Goal: Check status: Check status

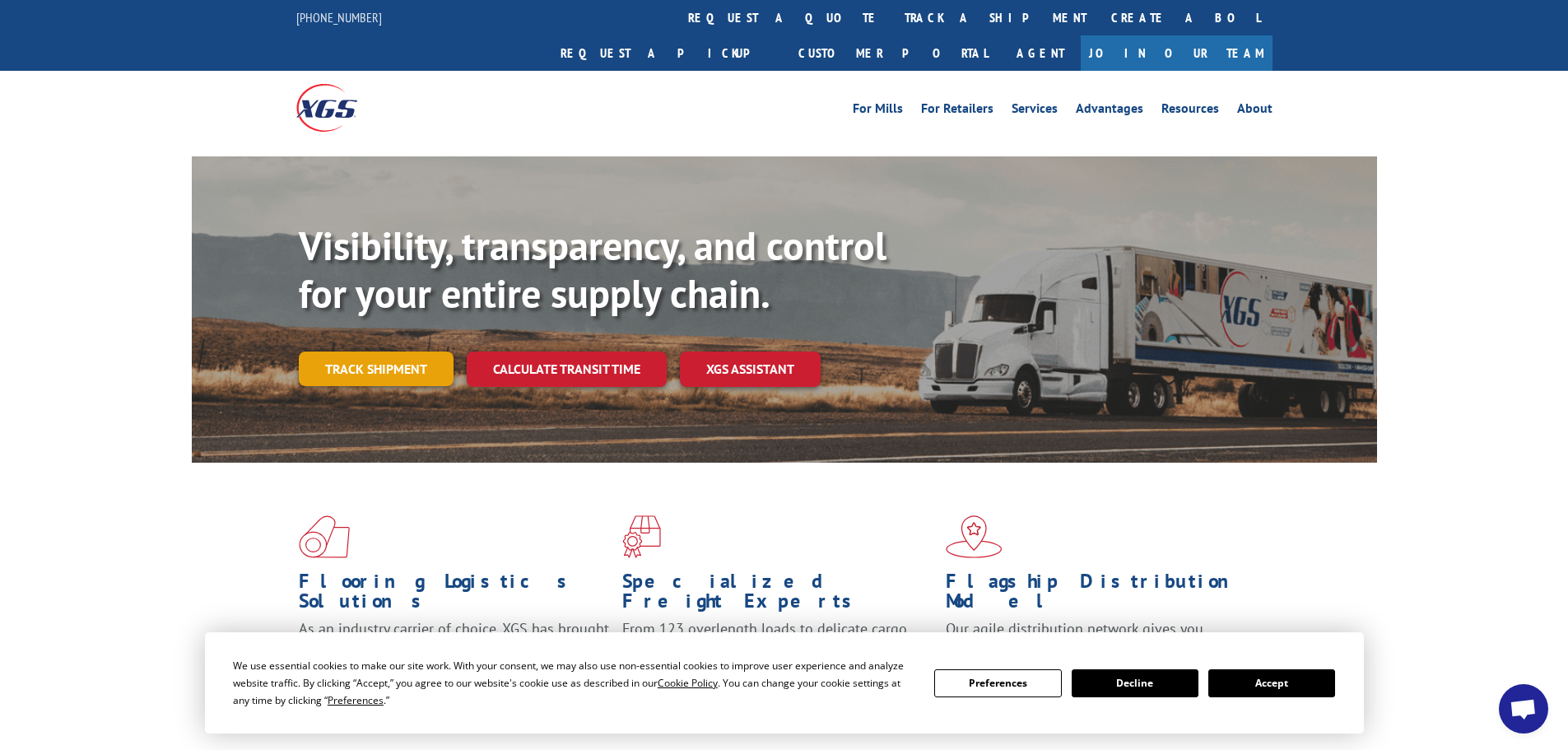
click at [403, 352] on link "Track shipment" at bounding box center [376, 369] width 155 height 34
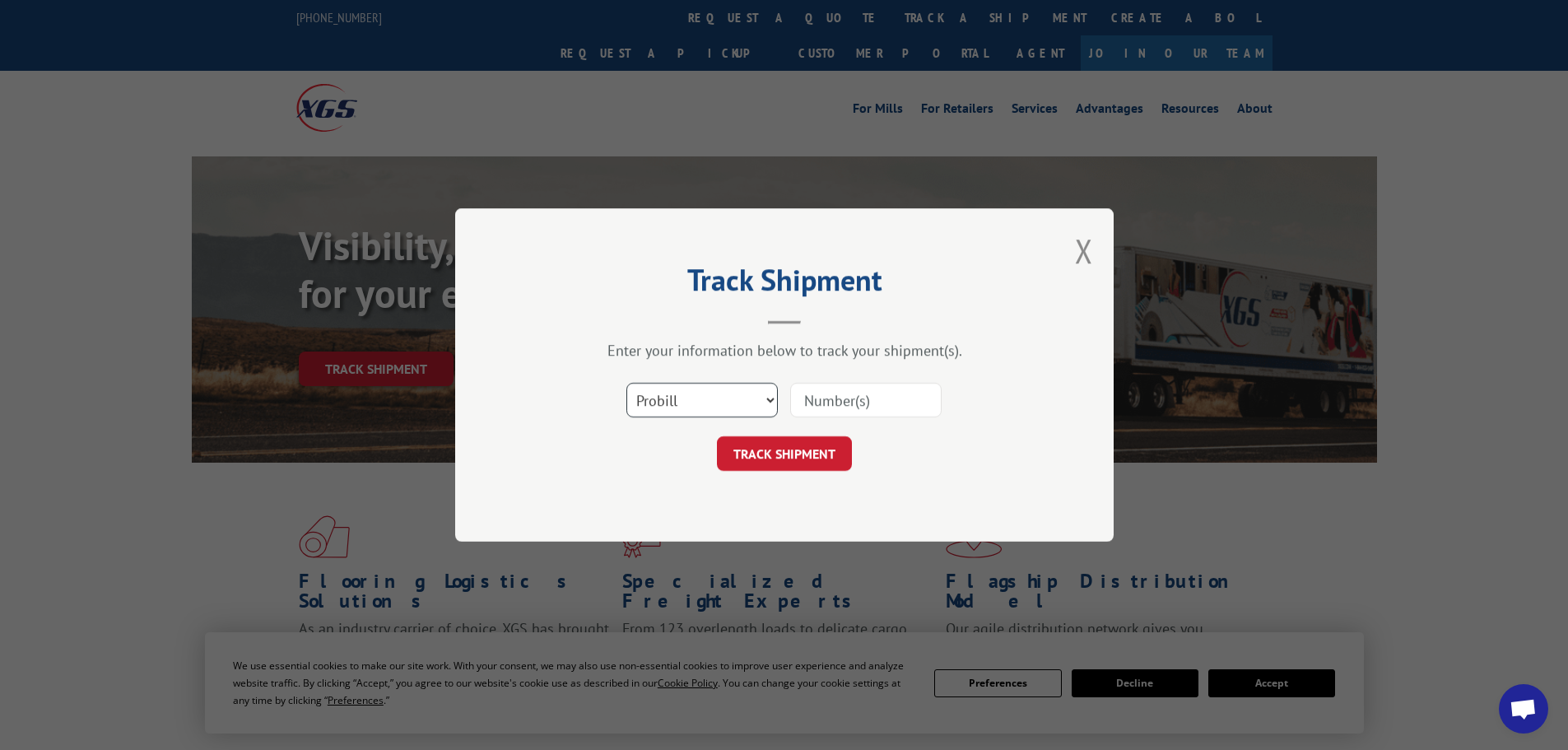
click at [716, 401] on select "Select category... Probill BOL PO" at bounding box center [702, 400] width 152 height 34
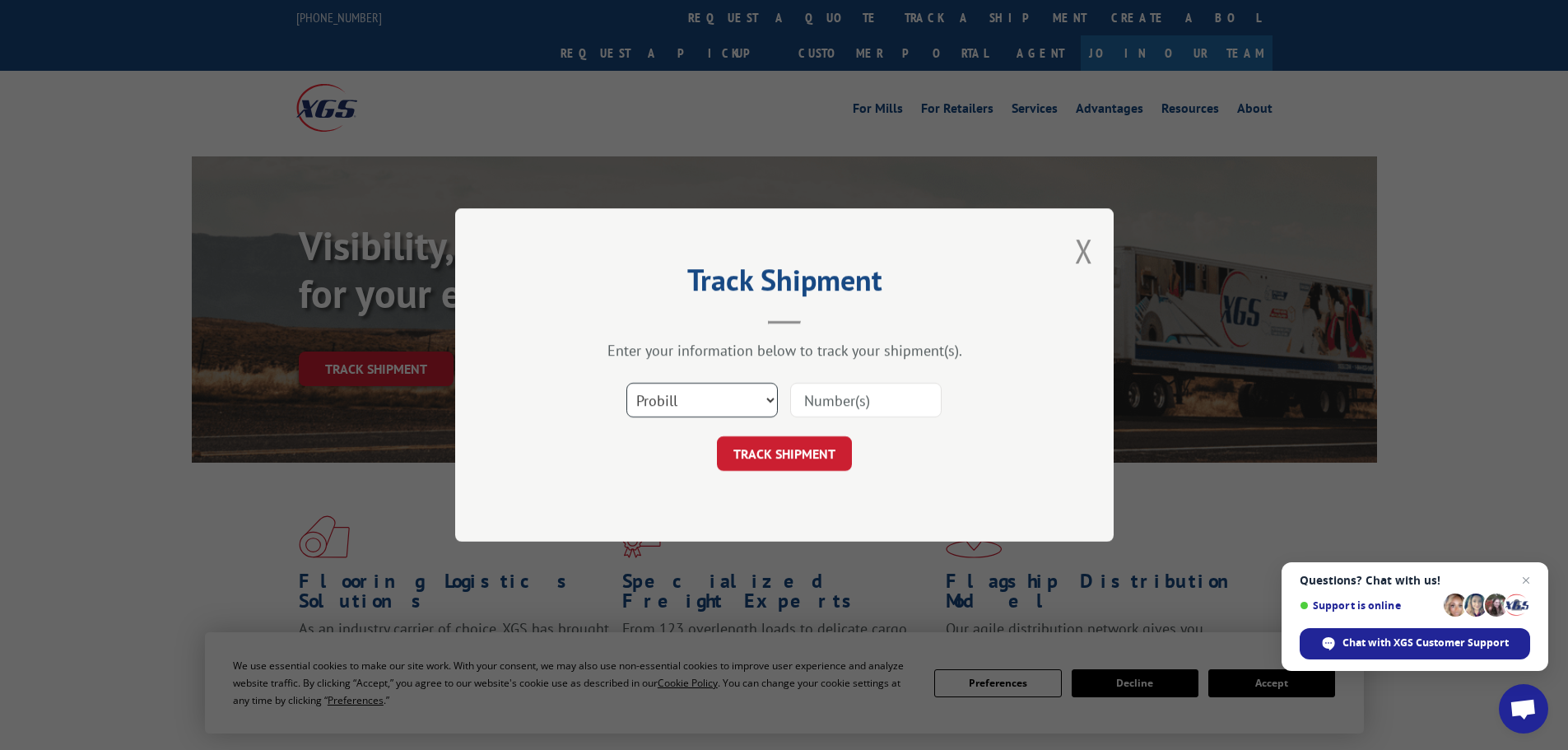
select select "po"
click at [627, 383] on select "Select category... Probill BOL PO" at bounding box center [702, 400] width 152 height 34
paste input "18543516"
type input "18543516"
click at [1526, 579] on span "Close chat" at bounding box center [1527, 581] width 21 height 21
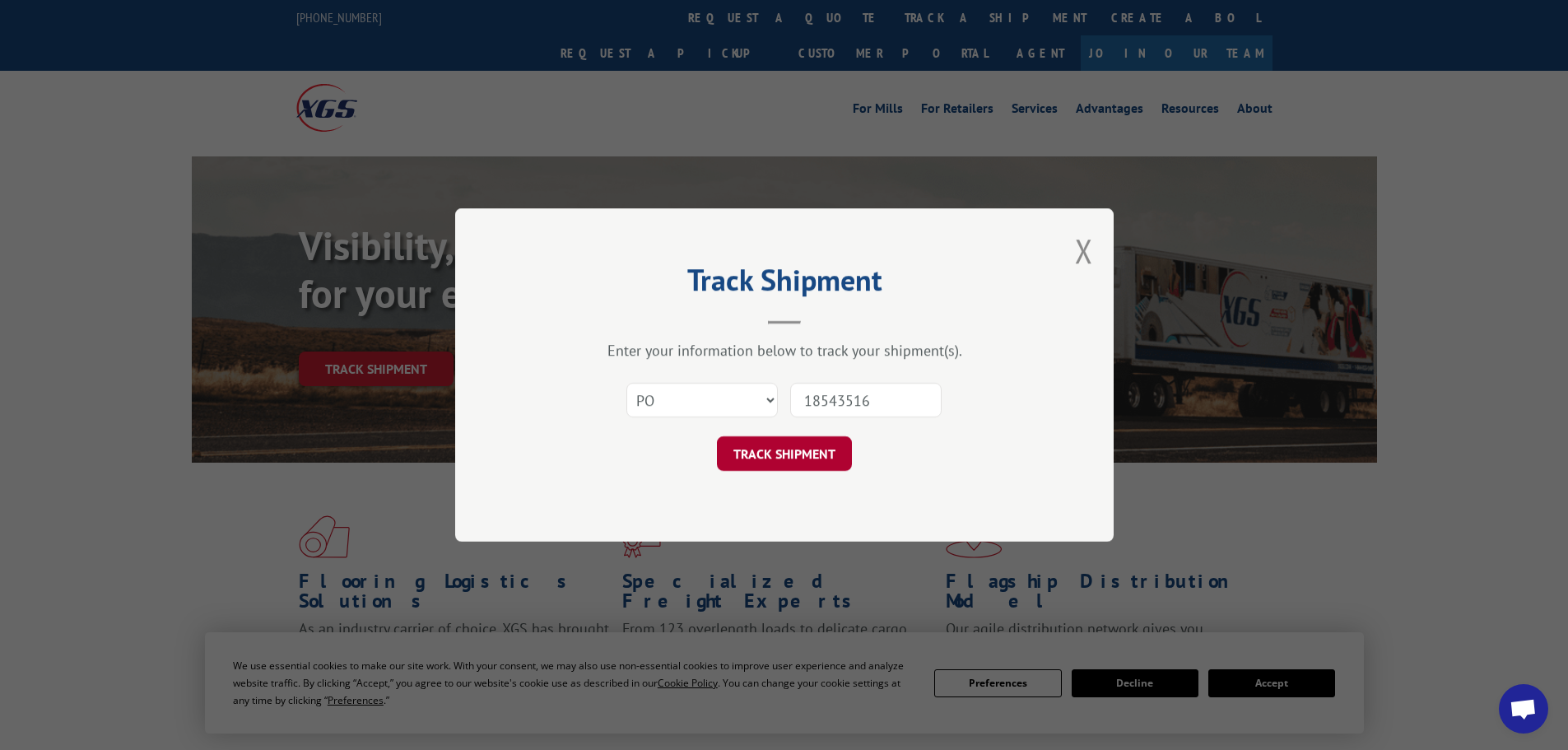
click at [772, 455] on button "TRACK SHIPMENT" at bounding box center [785, 454] width 135 height 34
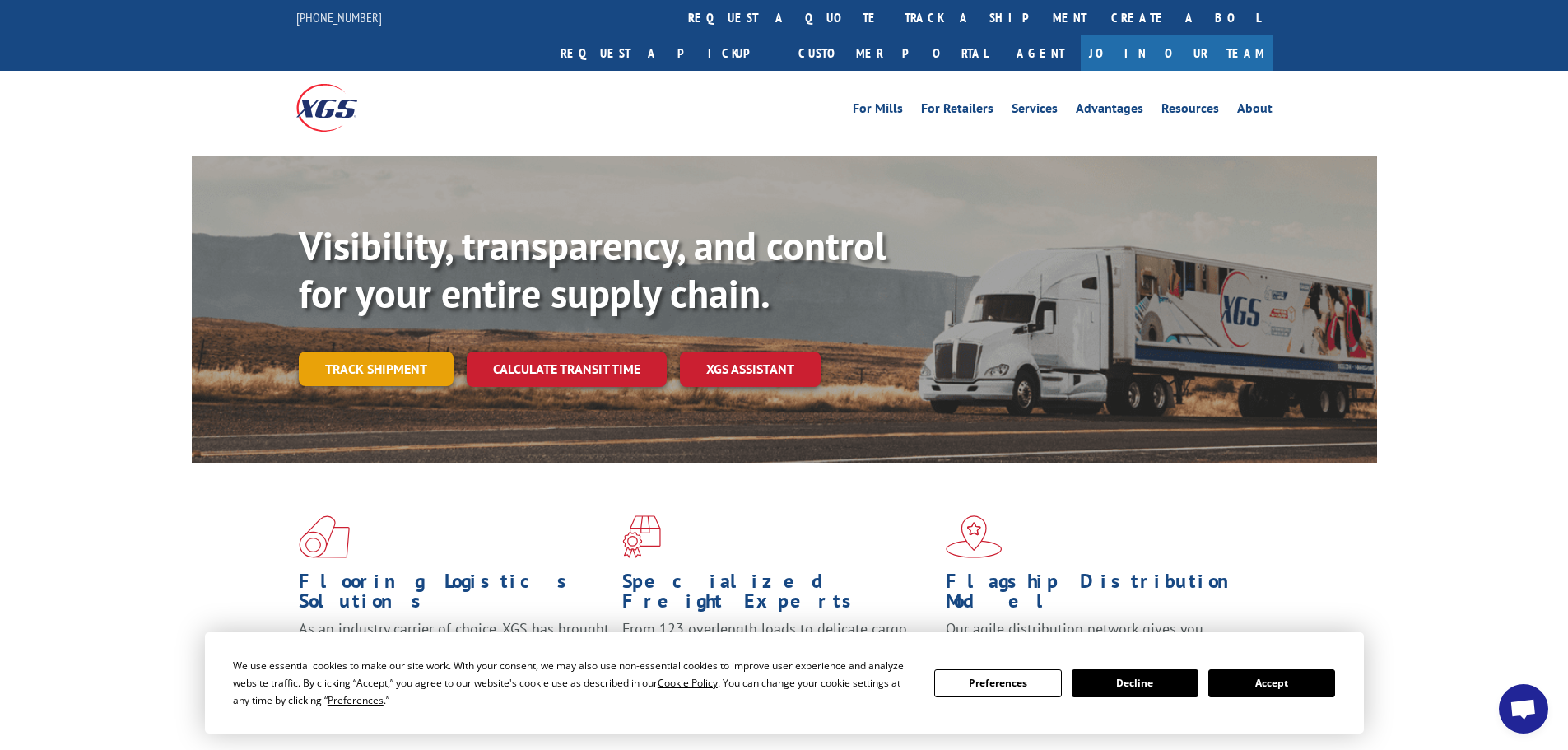
click at [345, 352] on link "Track shipment" at bounding box center [376, 369] width 155 height 34
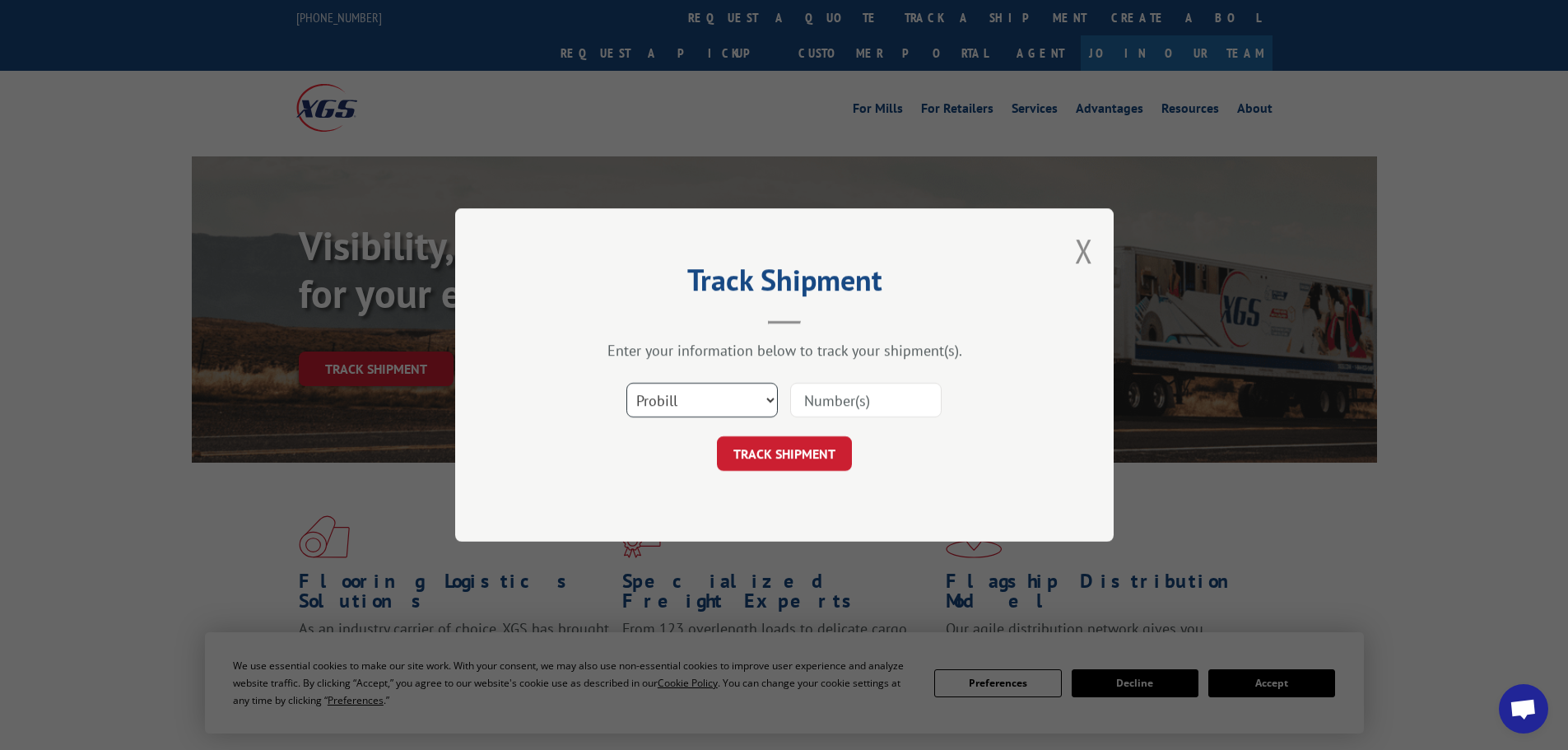
click at [676, 396] on select "Select category... Probill BOL PO" at bounding box center [702, 400] width 152 height 34
select select "po"
click at [627, 383] on select "Select category... Probill BOL PO" at bounding box center [702, 400] width 152 height 34
paste input "18543611"
type input "18543611"
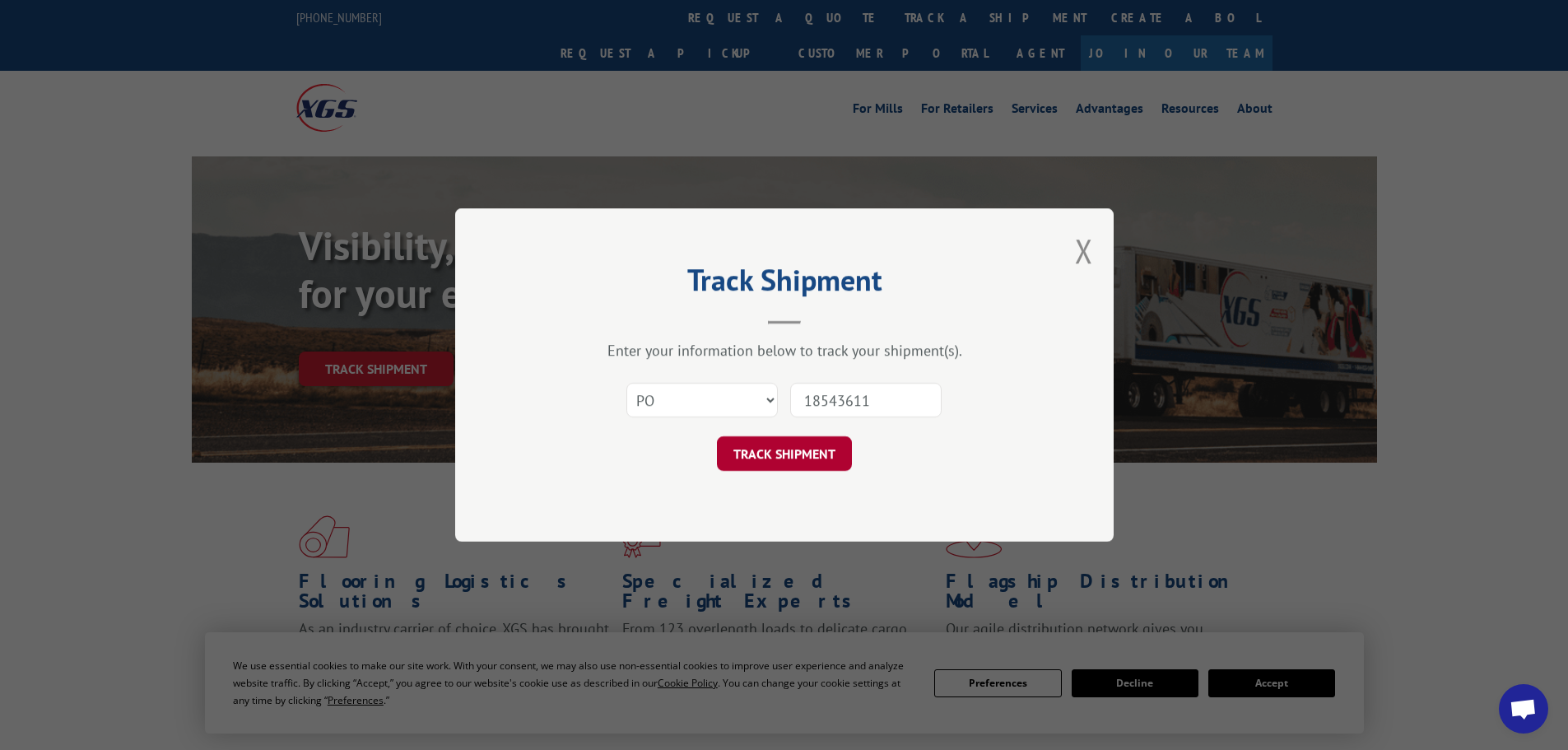
click at [785, 453] on button "TRACK SHIPMENT" at bounding box center [785, 454] width 135 height 34
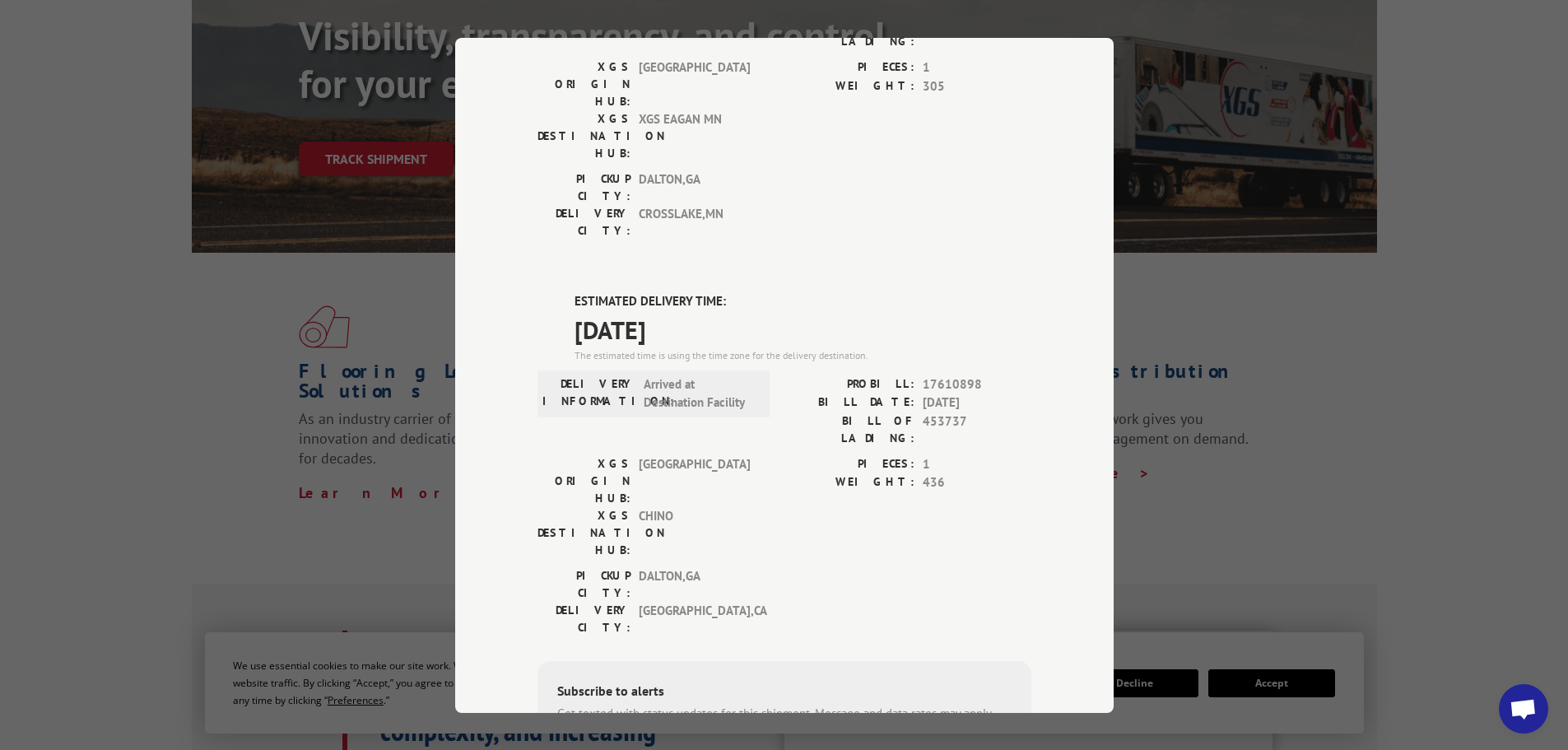
scroll to position [247, 0]
